Goal: Task Accomplishment & Management: Check status

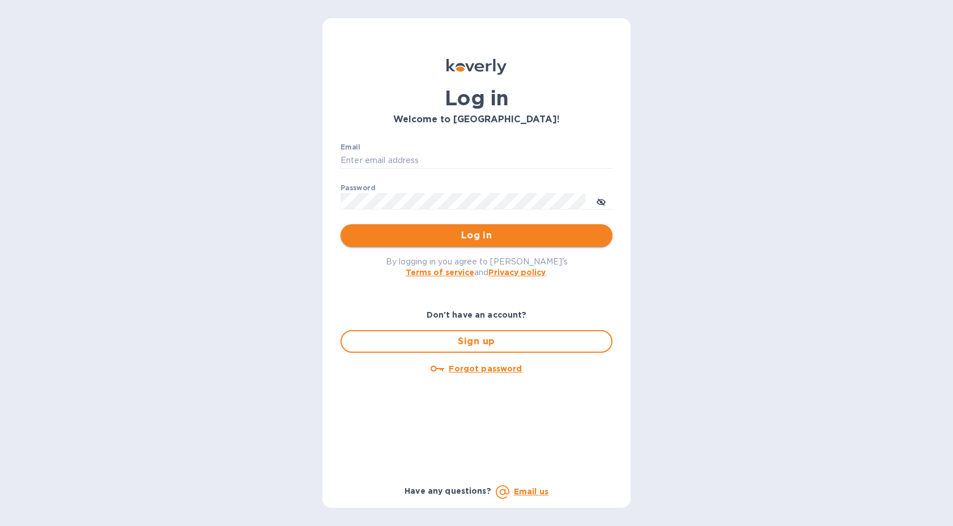
type input "[EMAIL_ADDRESS][DOMAIN_NAME]"
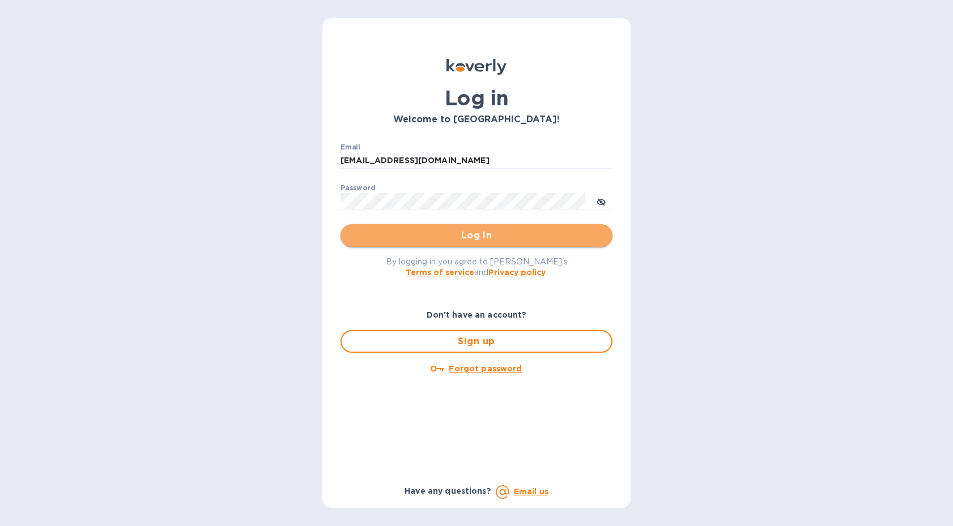
click at [472, 230] on span "Log in" at bounding box center [476, 236] width 254 height 14
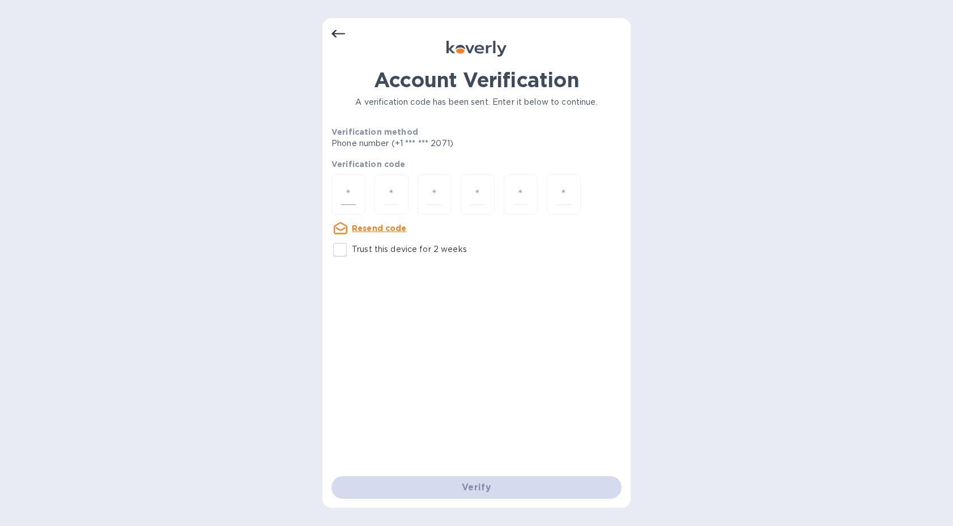
click at [341, 198] on input "number" at bounding box center [348, 194] width 15 height 21
type input "3"
type input "2"
type input "5"
type input "7"
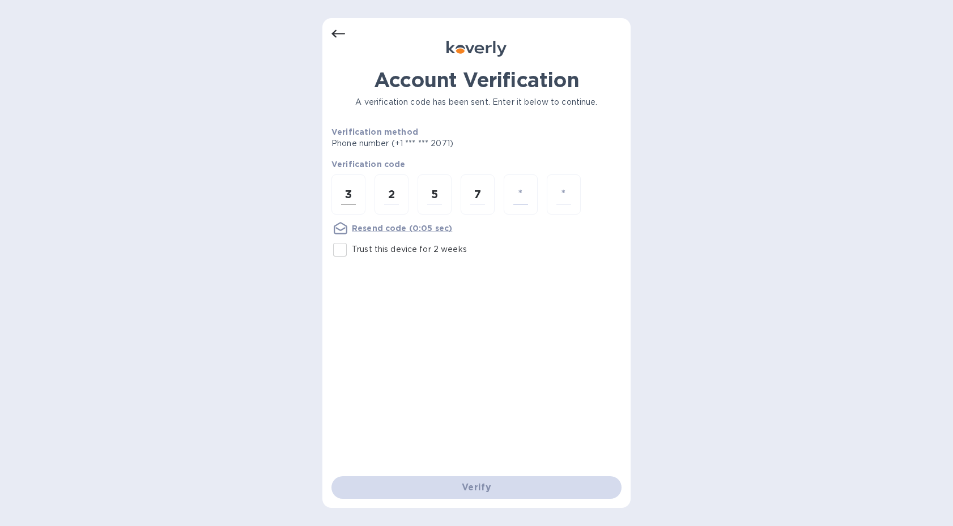
type input "1"
type input "6"
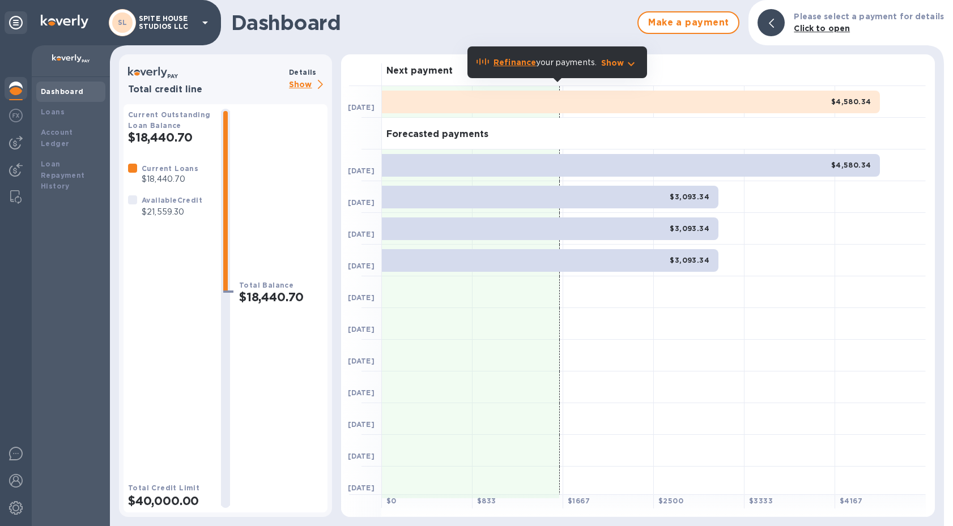
click at [287, 296] on h2 "$18,440.70" at bounding box center [281, 297] width 84 height 14
copy h2 "$18,440.70"
click at [508, 19] on h1 "Dashboard" at bounding box center [431, 23] width 400 height 24
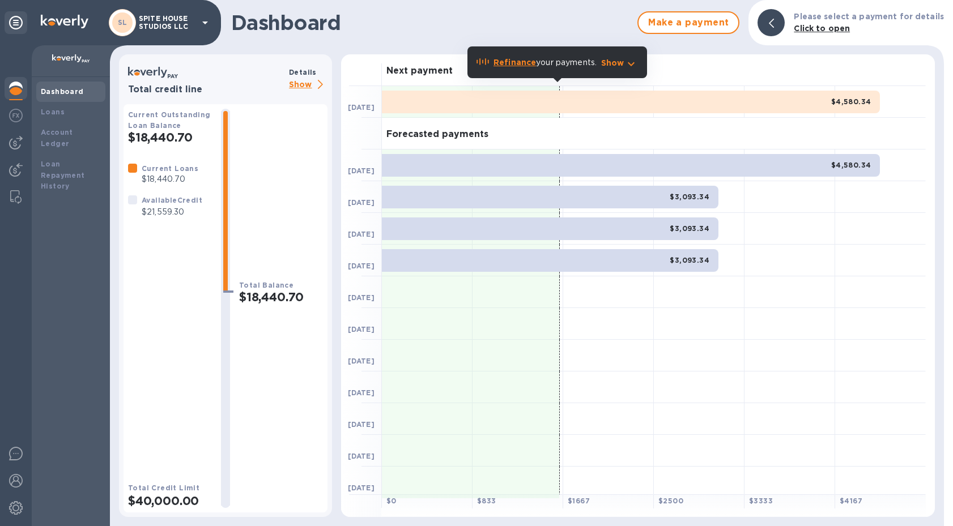
click at [624, 63] on icon "button" at bounding box center [631, 64] width 14 height 14
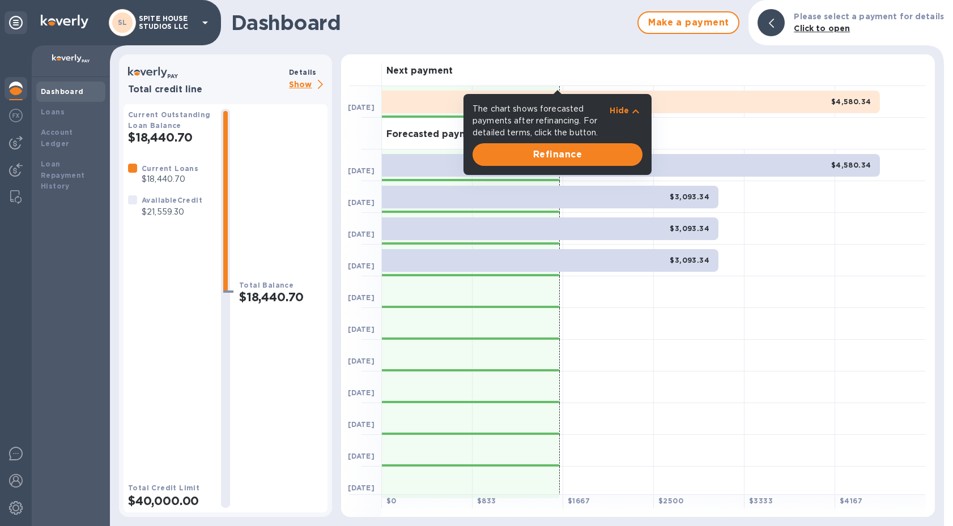
click at [621, 42] on div "Dashboard Make a payment Please select a payment for details Click to open" at bounding box center [527, 22] width 834 height 45
drag, startPoint x: 830, startPoint y: 101, endPoint x: 869, endPoint y: 103, distance: 38.5
click at [869, 103] on div "$4,580.34" at bounding box center [631, 102] width 498 height 23
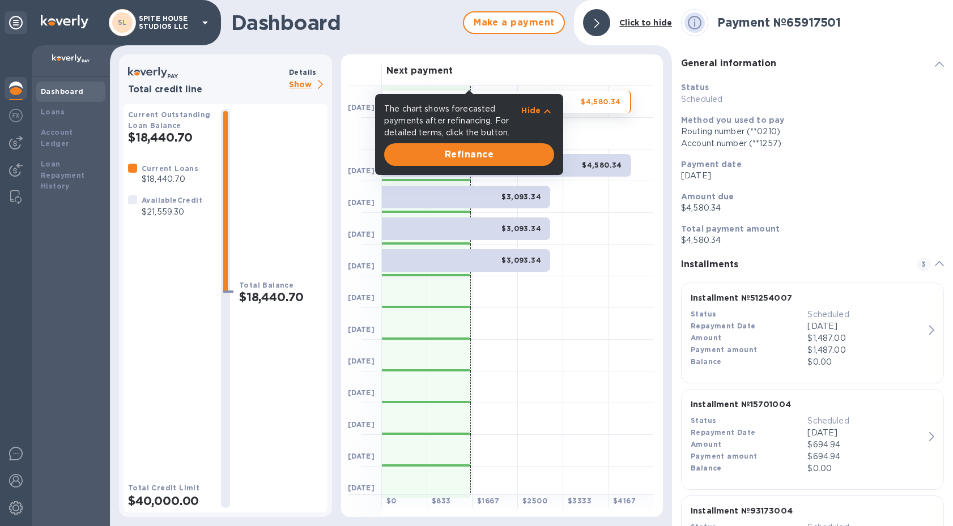
click at [485, 69] on div "Next payment" at bounding box center [518, 70] width 272 height 32
click at [528, 113] on p "Hide" at bounding box center [530, 110] width 19 height 11
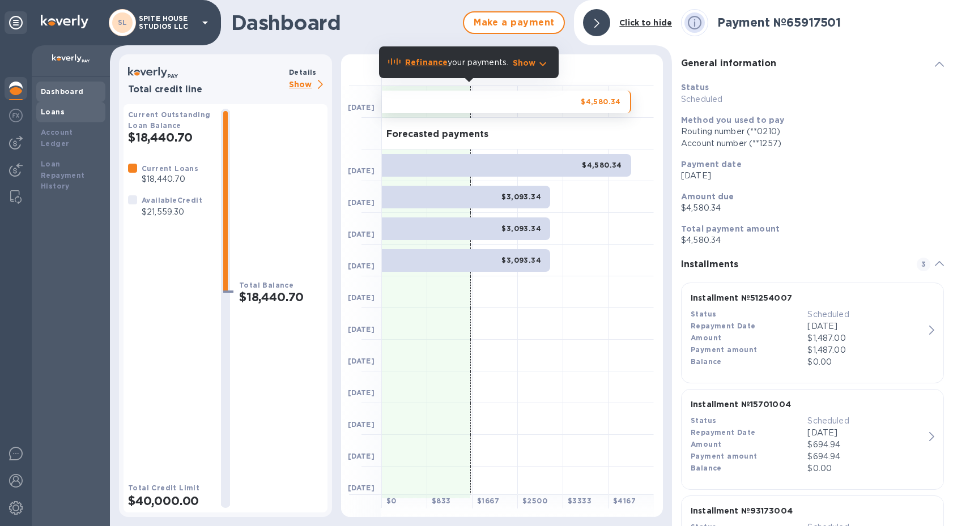
click at [75, 111] on div "Loans" at bounding box center [71, 111] width 60 height 11
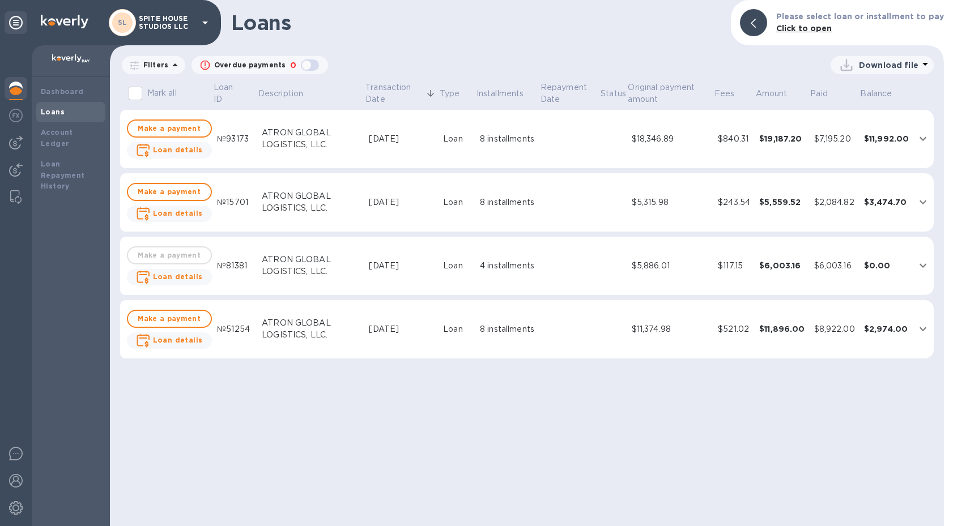
drag, startPoint x: 630, startPoint y: 138, endPoint x: 621, endPoint y: 134, distance: 9.7
click at [615, 134] on td at bounding box center [613, 139] width 27 height 59
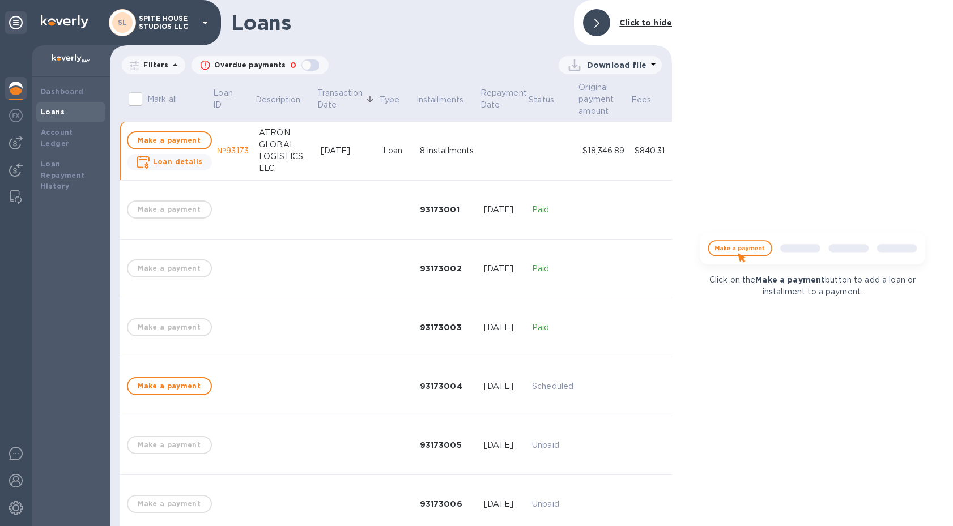
click at [643, 22] on b "Click to hide" at bounding box center [645, 22] width 53 height 9
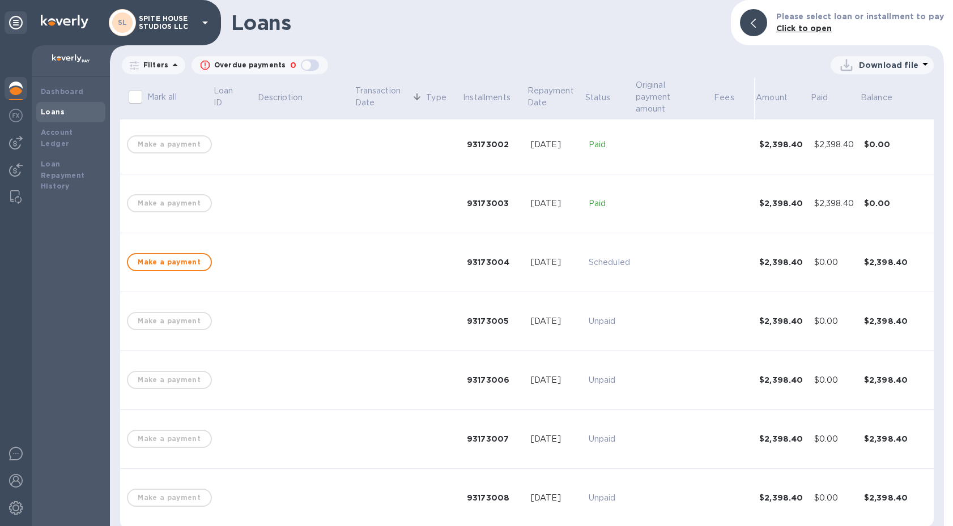
scroll to position [325, 0]
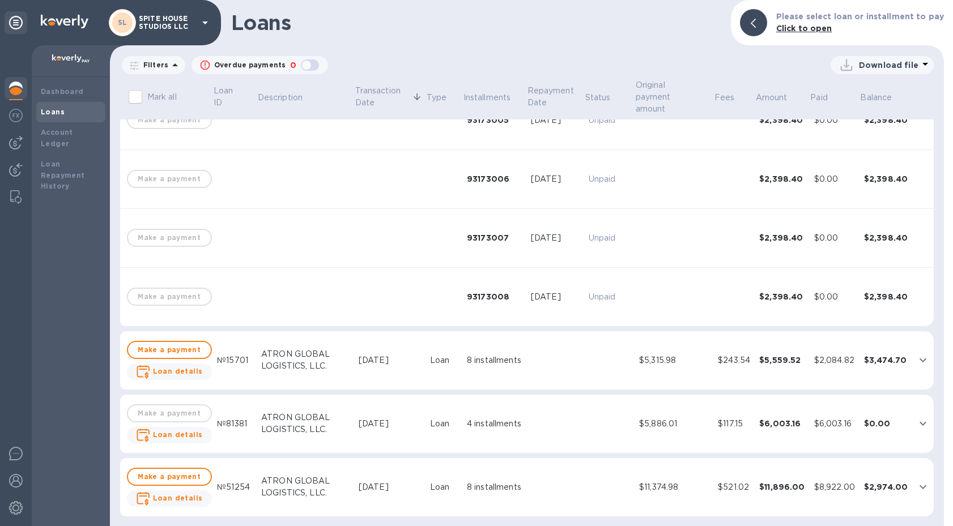
click at [450, 58] on div "Download file" at bounding box center [630, 65] width 605 height 18
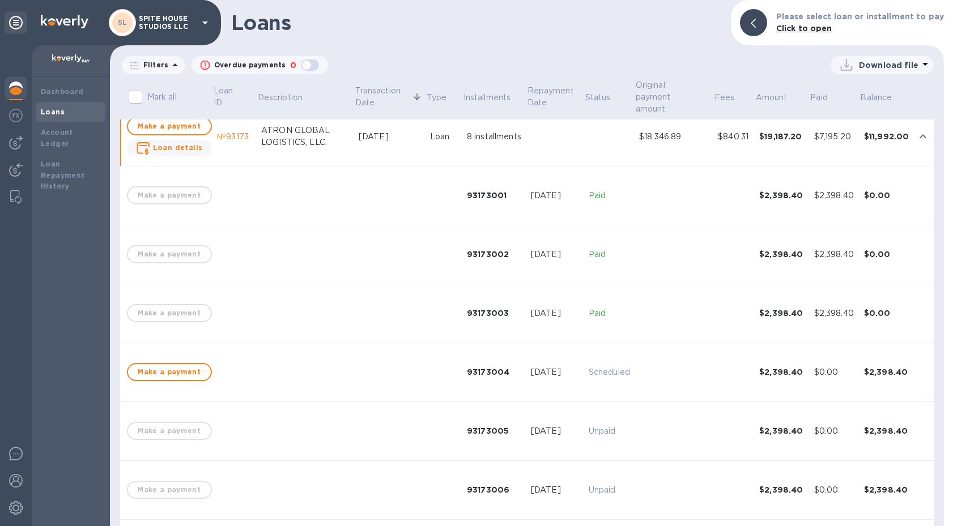
scroll to position [0, 0]
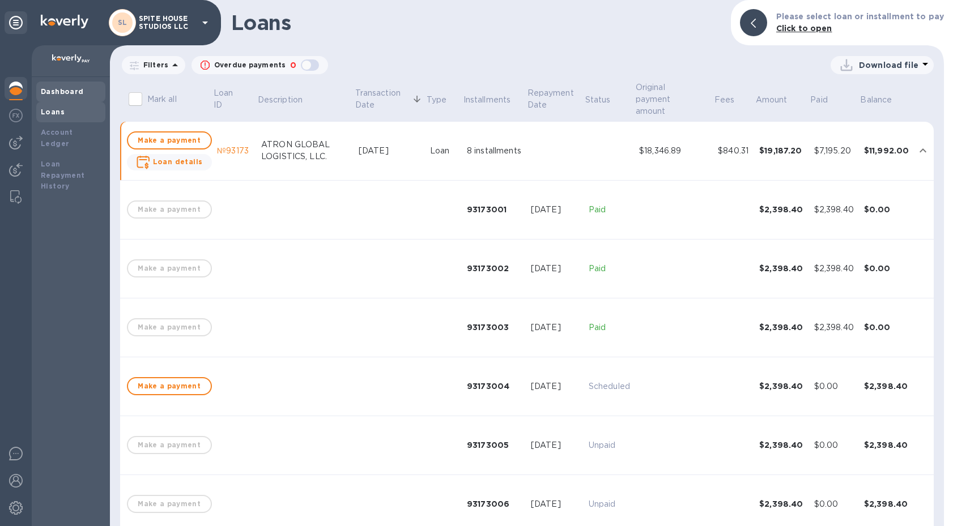
click at [82, 91] on div "Dashboard" at bounding box center [71, 91] width 60 height 11
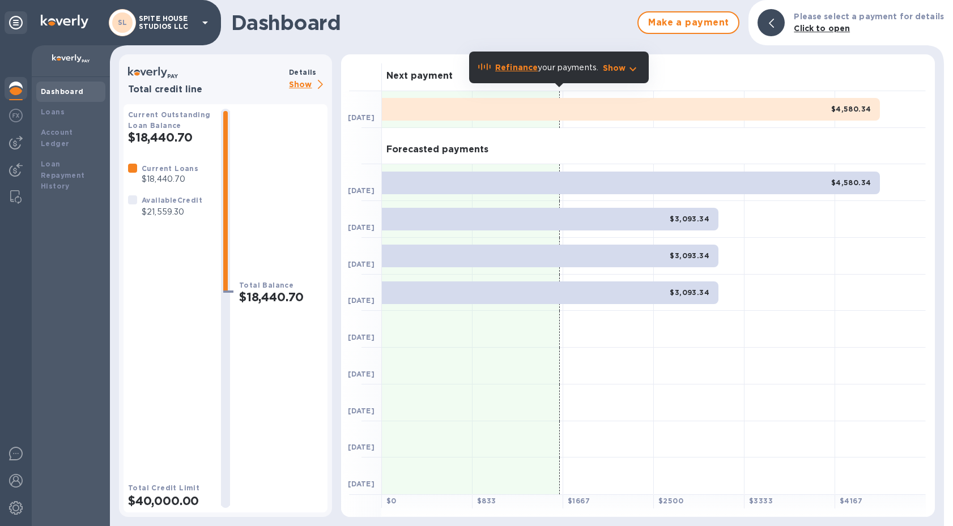
click at [361, 52] on div "Dashboard Make a payment Please select a payment for details Click to open Tota…" at bounding box center [527, 263] width 834 height 526
click at [61, 109] on b "Loans" at bounding box center [53, 112] width 24 height 8
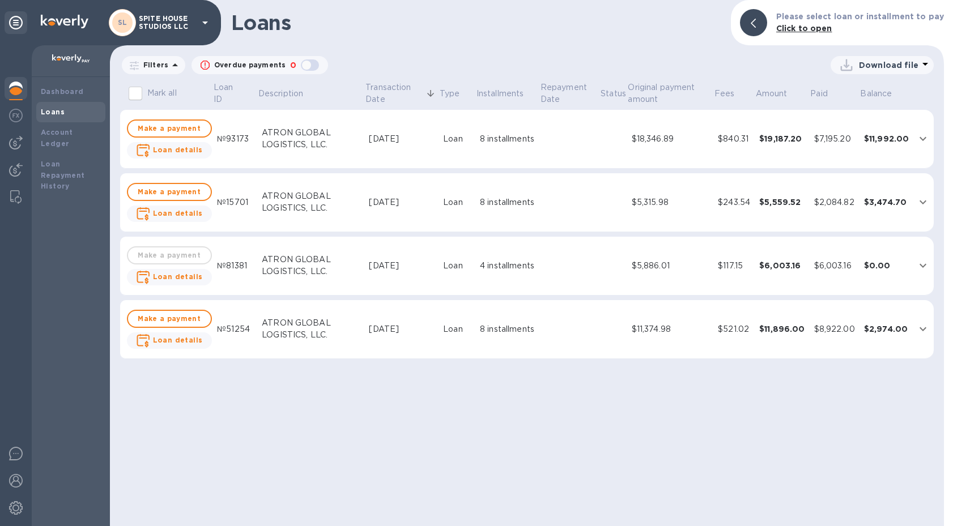
click at [698, 143] on div "$18,346.89" at bounding box center [669, 139] width 77 height 12
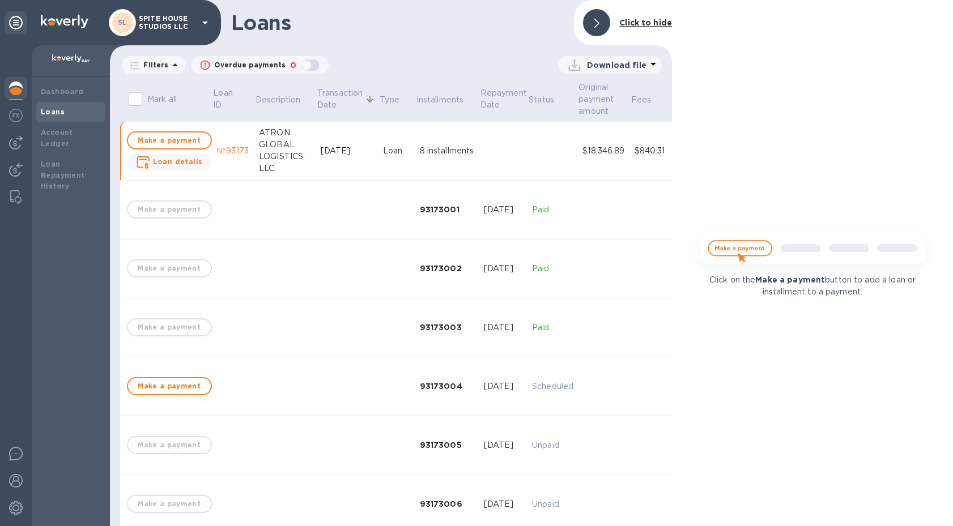
click at [603, 158] on td "$18,346.89" at bounding box center [604, 151] width 52 height 59
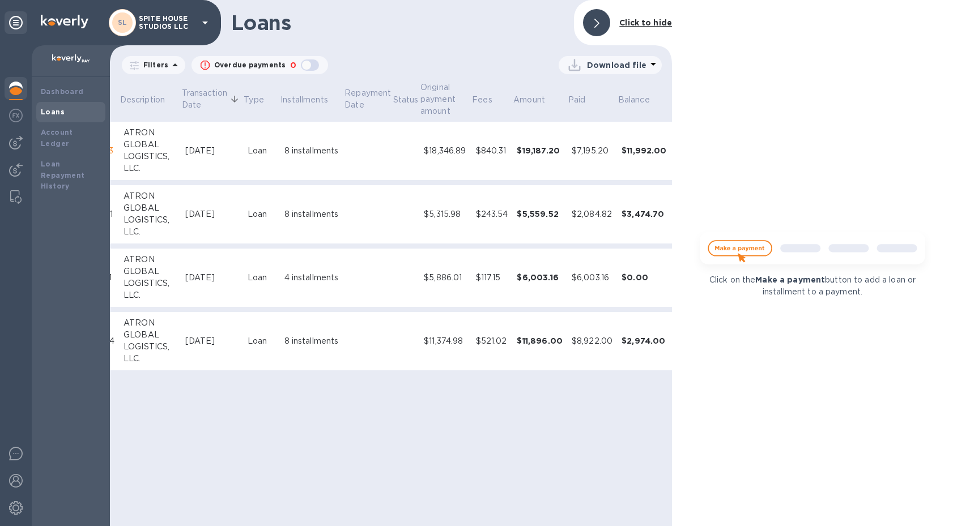
scroll to position [0, 145]
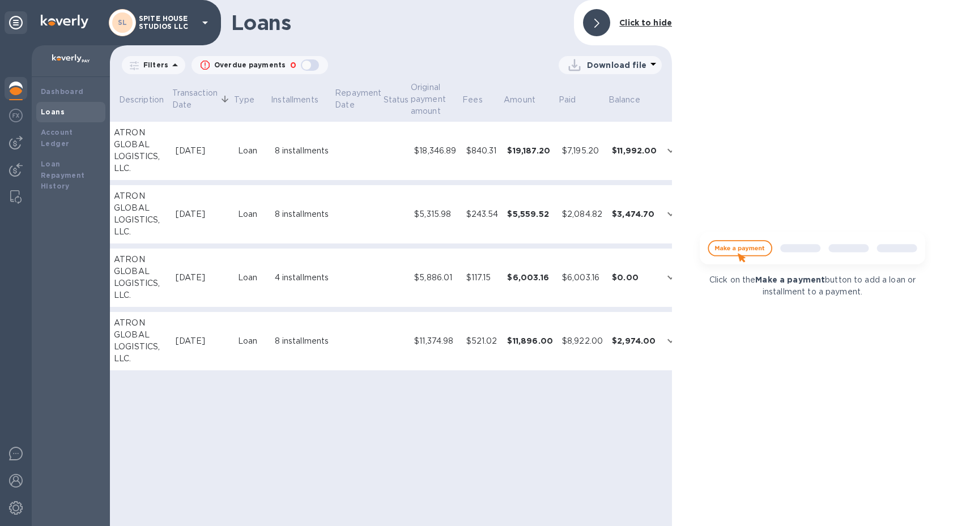
drag, startPoint x: 746, startPoint y: 72, endPoint x: 622, endPoint y: 79, distance: 124.2
click at [745, 72] on div "Click on the Make a payment button to add a loan or installment to a payment." at bounding box center [812, 263] width 281 height 526
click at [67, 88] on b "Dashboard" at bounding box center [62, 91] width 43 height 8
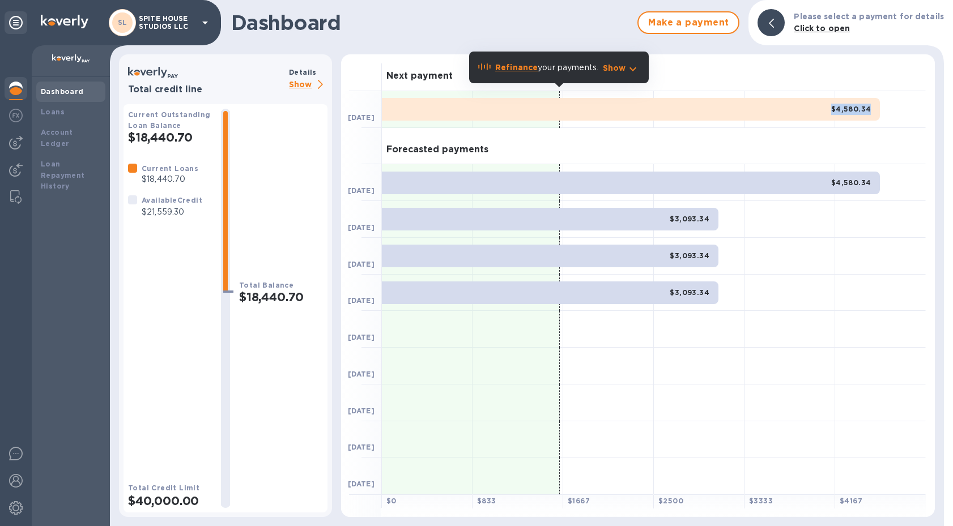
drag, startPoint x: 834, startPoint y: 109, endPoint x: 880, endPoint y: 106, distance: 46.5
click at [880, 106] on div "$4,580.34" at bounding box center [654, 109] width 544 height 37
